Goal: Obtain resource: Download file/media

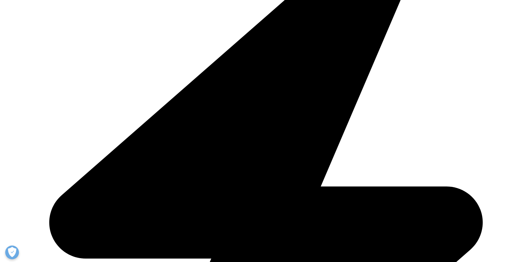
scroll to position [220, 0]
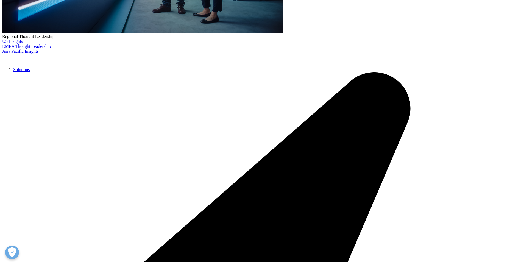
type input "Hiroaki"
type input "Sagawa"
type input "[DOMAIN_NAME][EMAIL_ADDRESS][DOMAIN_NAME]"
type input "Consultant"
type input "Consultant (Self-employed)"
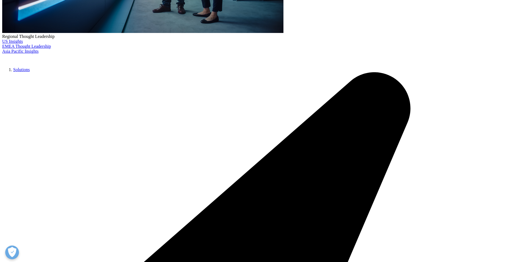
select select "[GEOGRAPHIC_DATA]"
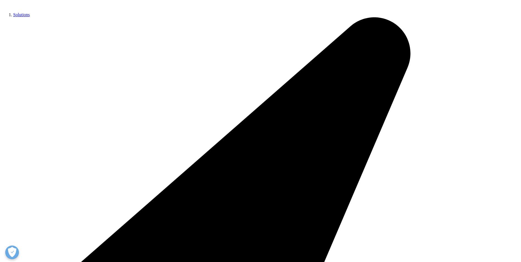
scroll to position [302, 0]
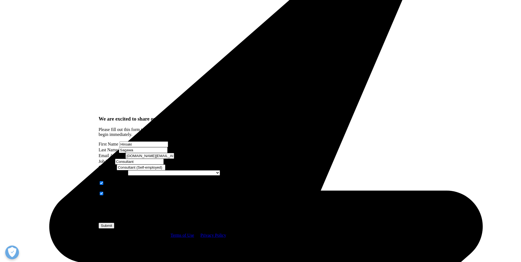
scroll to position [357, 0]
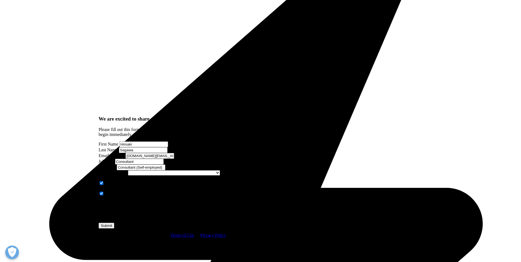
click at [114, 223] on input "Submit" at bounding box center [107, 226] width 16 height 6
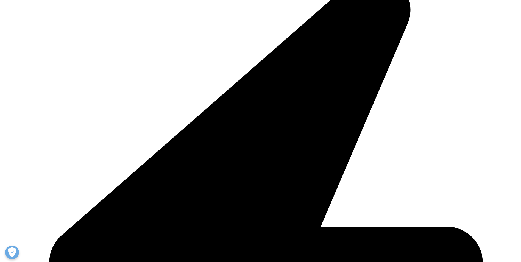
scroll to position [41, 133]
